Goal: Book appointment/travel/reservation

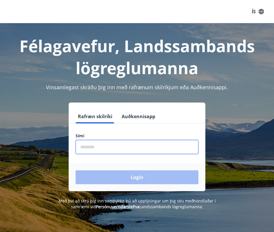
click at [95, 146] on input "phone" at bounding box center [137, 147] width 123 height 14
type input "********"
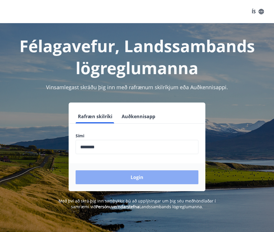
click at [128, 177] on button "Login" at bounding box center [137, 177] width 123 height 14
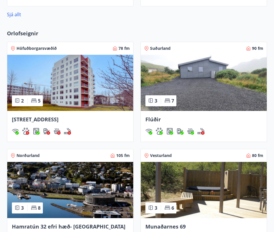
scroll to position [432, 0]
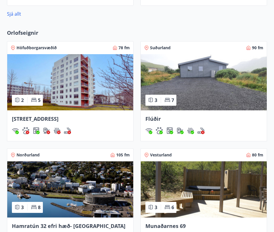
click at [197, 86] on img at bounding box center [204, 82] width 126 height 56
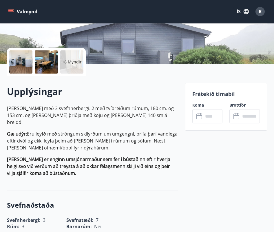
scroll to position [110, 0]
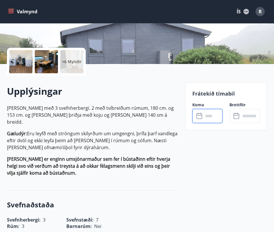
click at [213, 120] on input "text" at bounding box center [213, 116] width 19 height 14
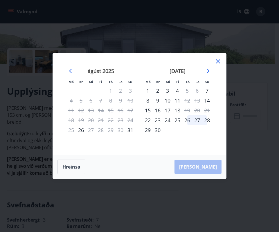
click at [186, 120] on div "26" at bounding box center [187, 120] width 10 height 10
click at [207, 121] on div "28" at bounding box center [207, 120] width 10 height 10
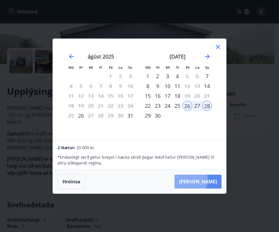
click at [208, 180] on button "Taka Frá" at bounding box center [197, 182] width 47 height 14
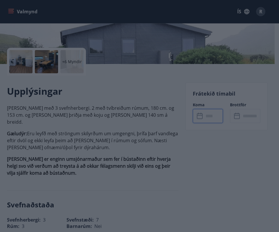
type input "******"
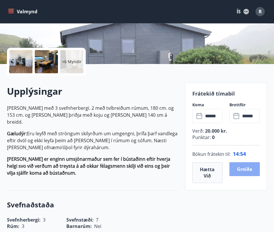
click at [246, 169] on button "Greiða" at bounding box center [245, 169] width 30 height 14
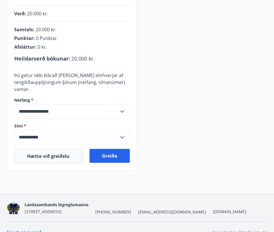
scroll to position [150, 0]
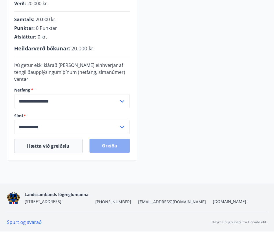
click at [108, 145] on button "Greiða" at bounding box center [110, 146] width 41 height 14
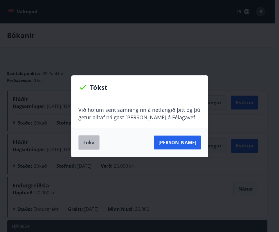
click at [91, 143] on button "Loka" at bounding box center [88, 142] width 21 height 14
